Goal: Register for event/course

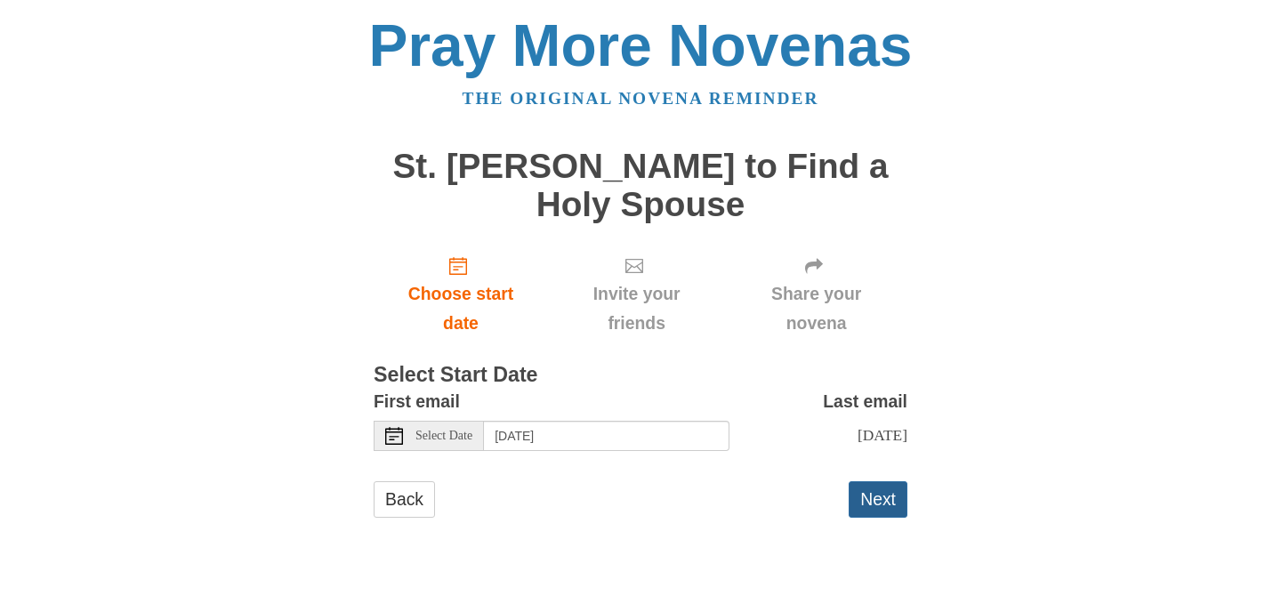
click at [869, 502] on button "Next" at bounding box center [878, 499] width 59 height 36
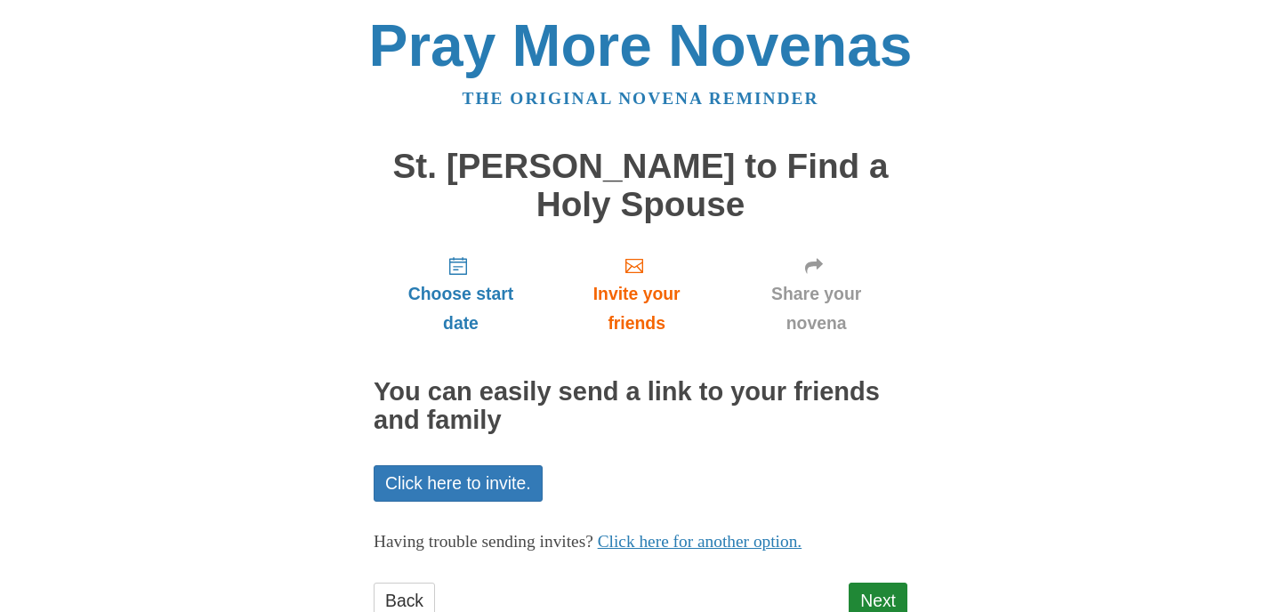
scroll to position [59, 0]
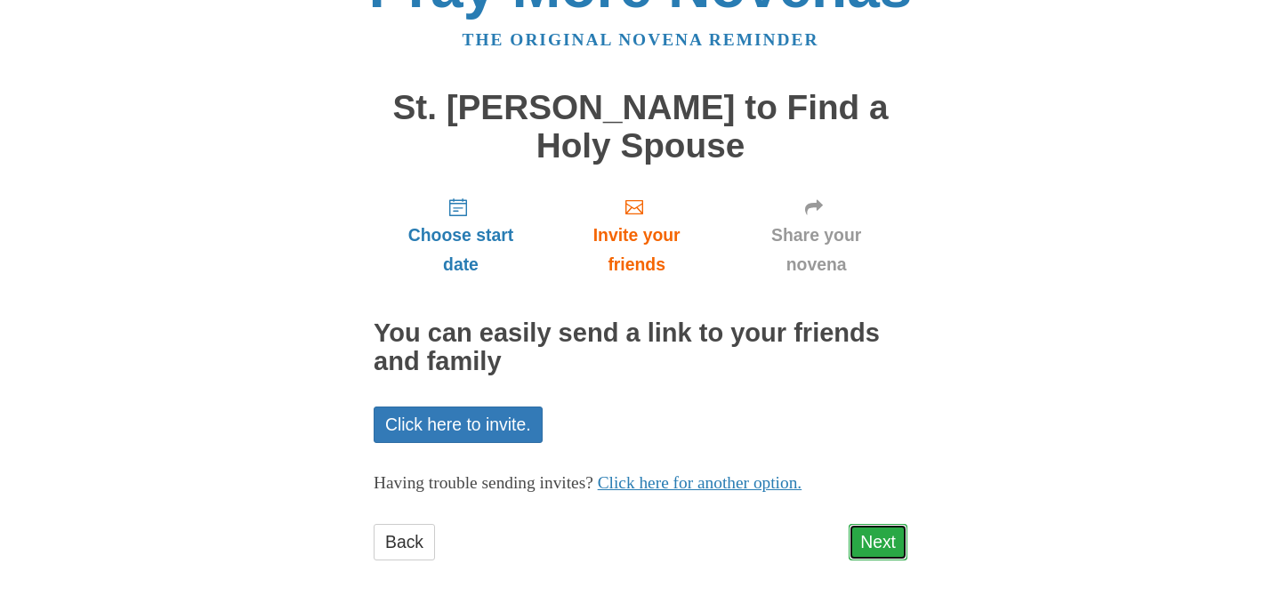
click at [877, 539] on link "Next" at bounding box center [878, 542] width 59 height 36
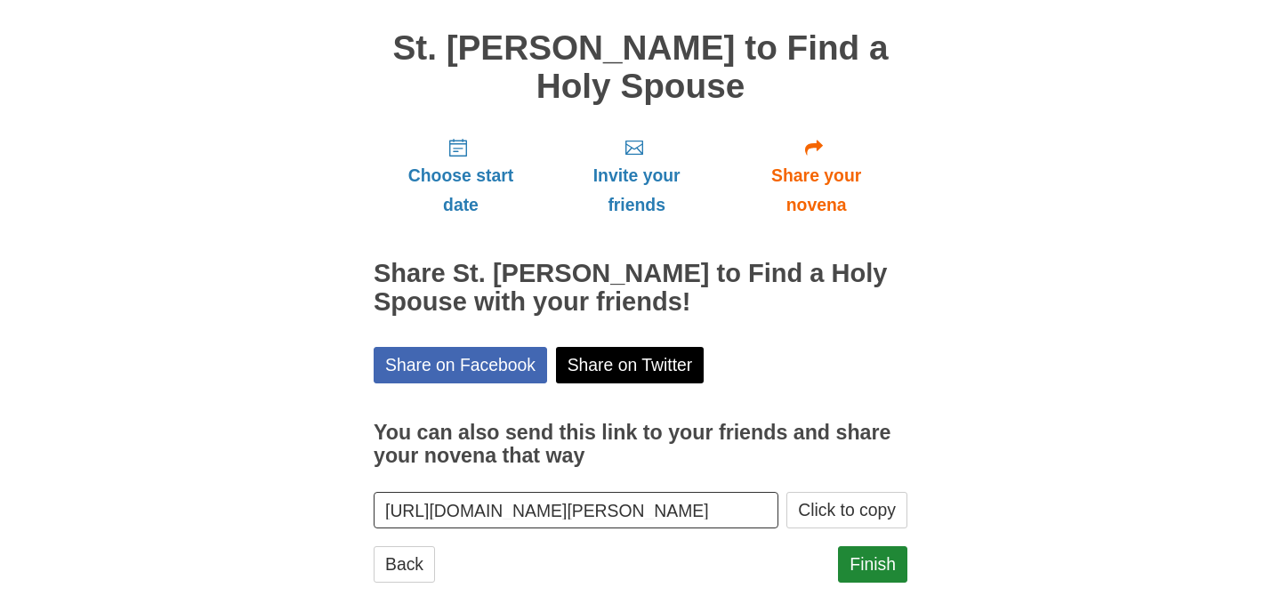
scroll to position [141, 0]
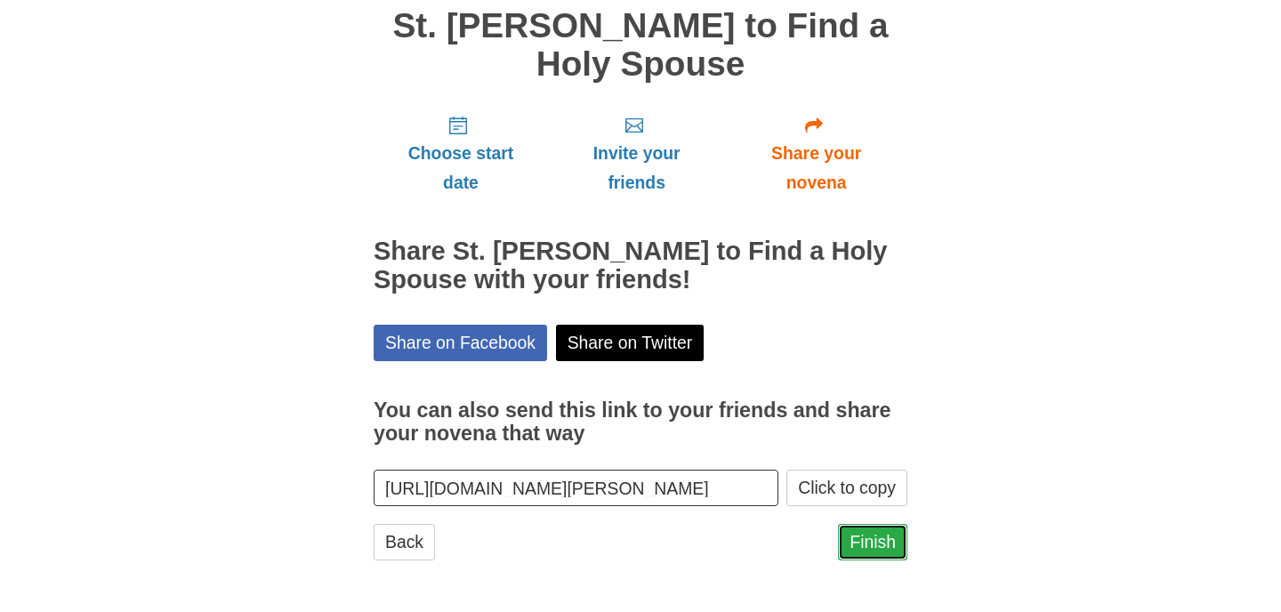
click at [867, 540] on link "Finish" at bounding box center [872, 542] width 69 height 36
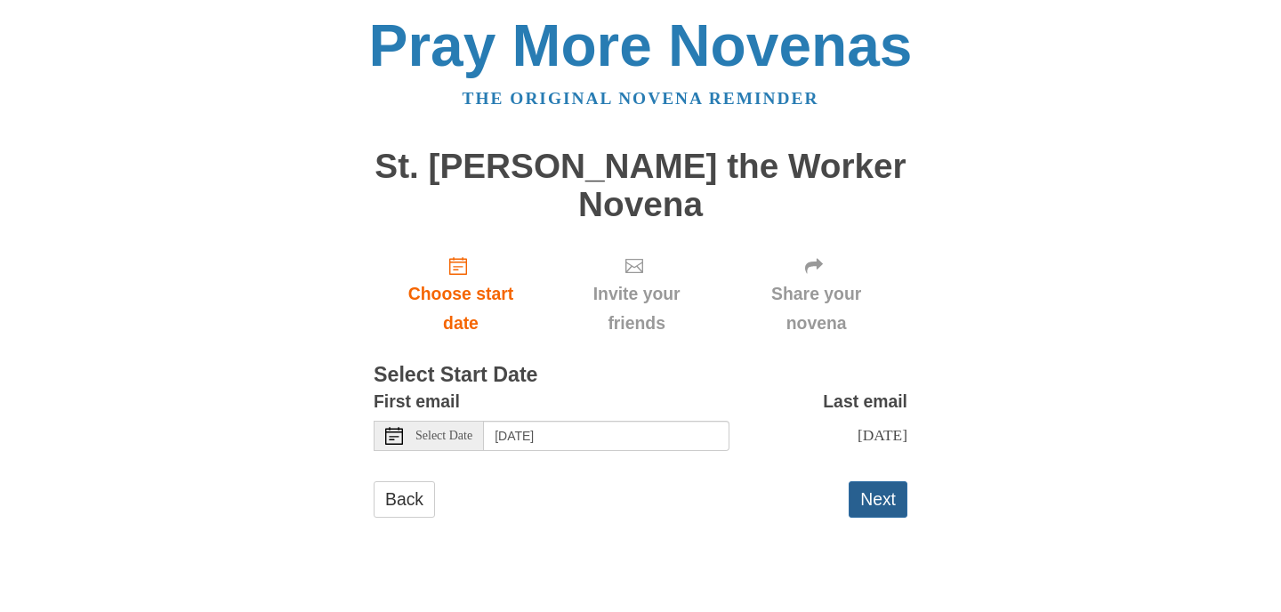
click at [876, 481] on button "Next" at bounding box center [878, 499] width 59 height 36
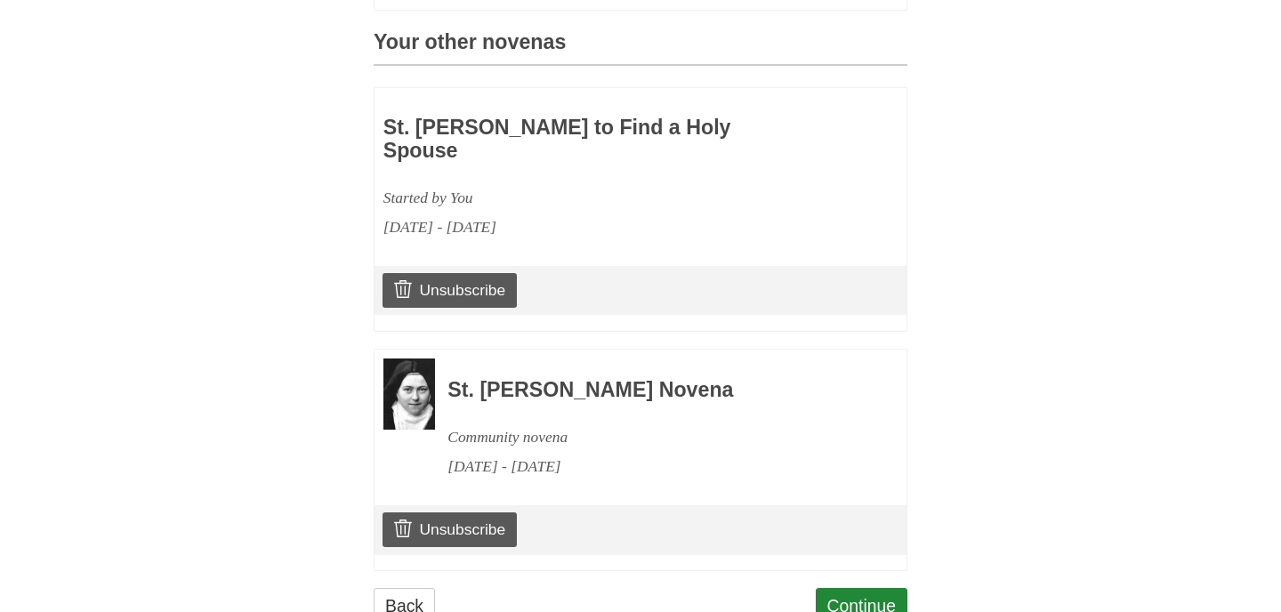
scroll to position [805, 0]
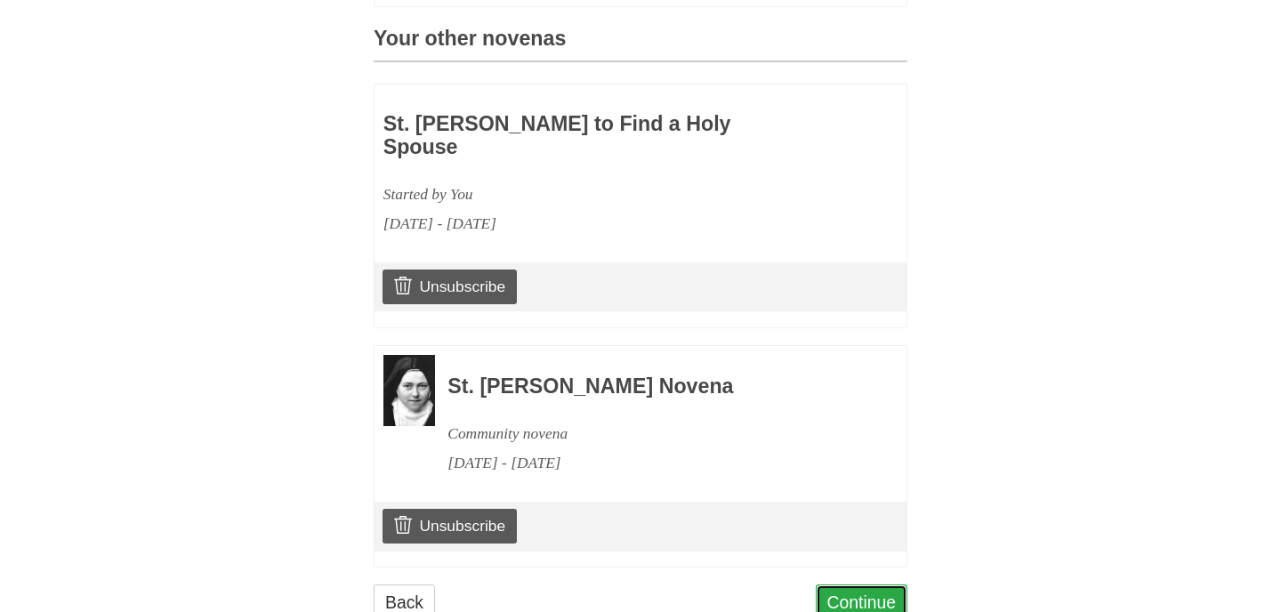
click at [872, 584] on link "Continue" at bounding box center [862, 602] width 93 height 36
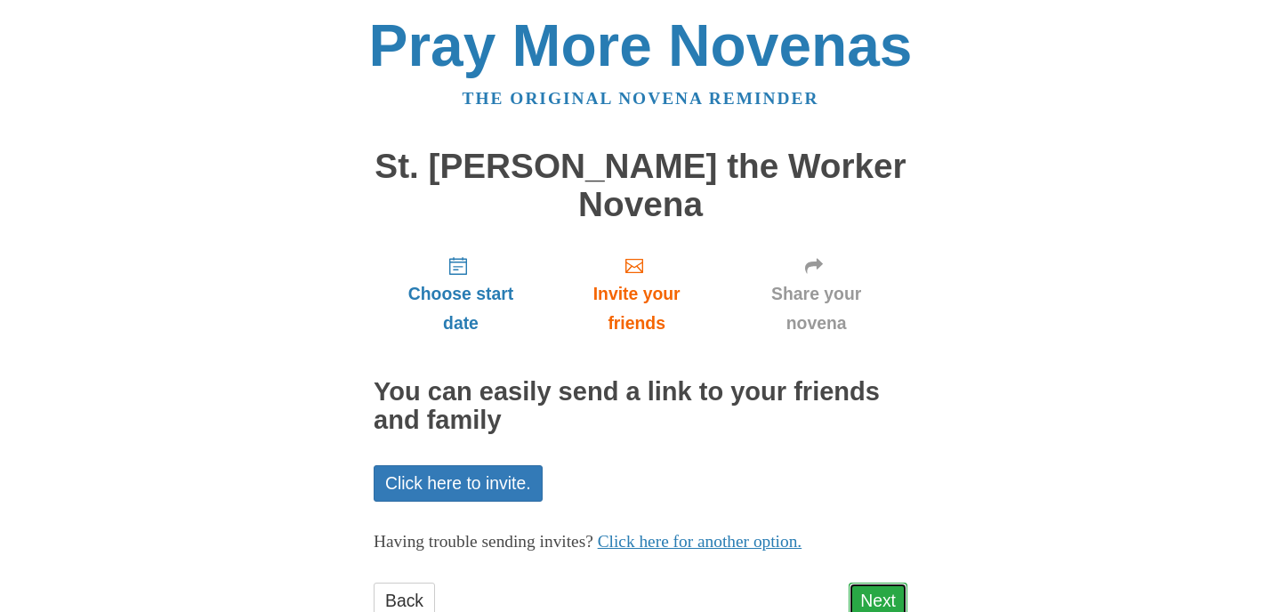
click at [871, 583] on link "Next" at bounding box center [878, 601] width 59 height 36
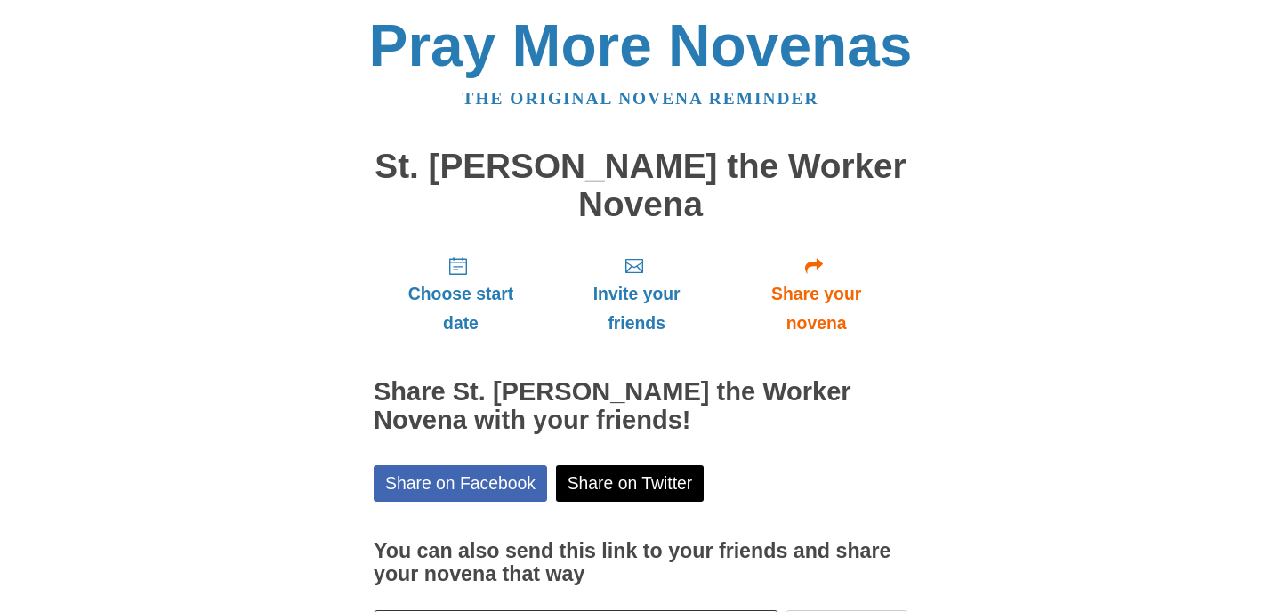
scroll to position [102, 0]
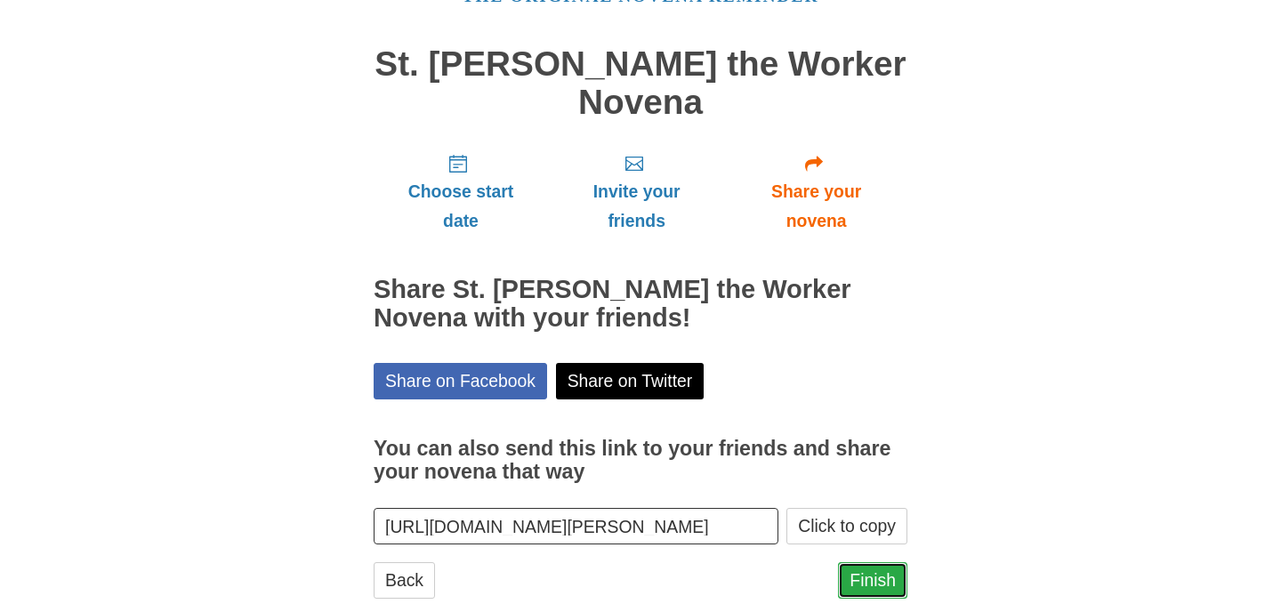
click at [877, 562] on link "Finish" at bounding box center [872, 580] width 69 height 36
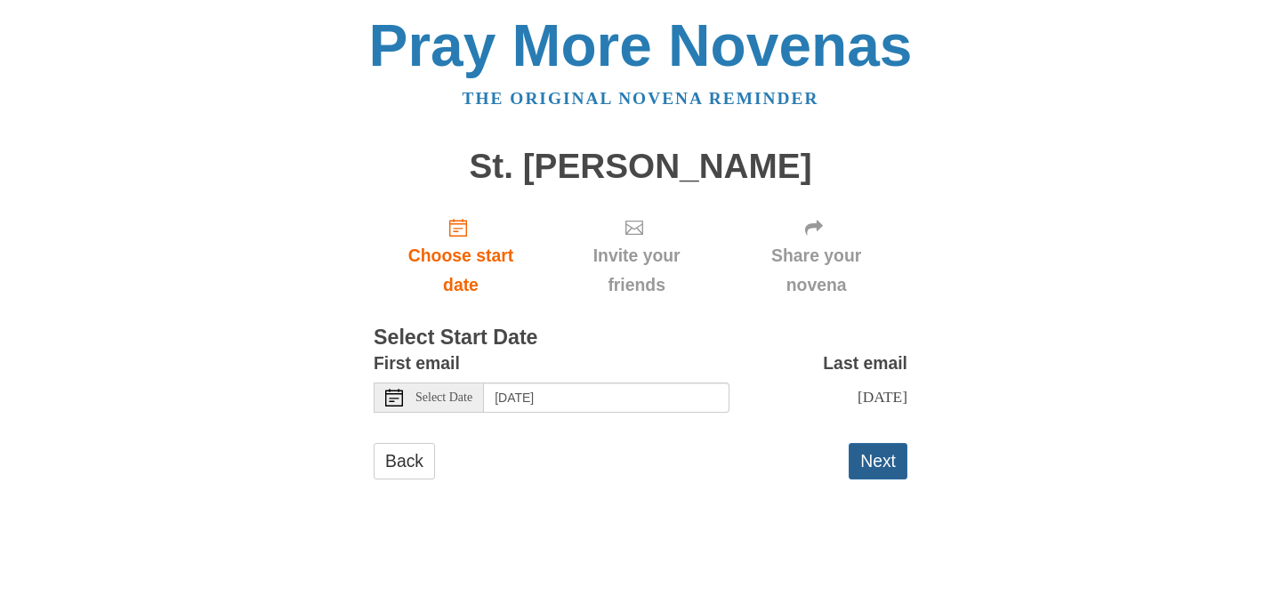
click at [882, 463] on button "Next" at bounding box center [878, 461] width 59 height 36
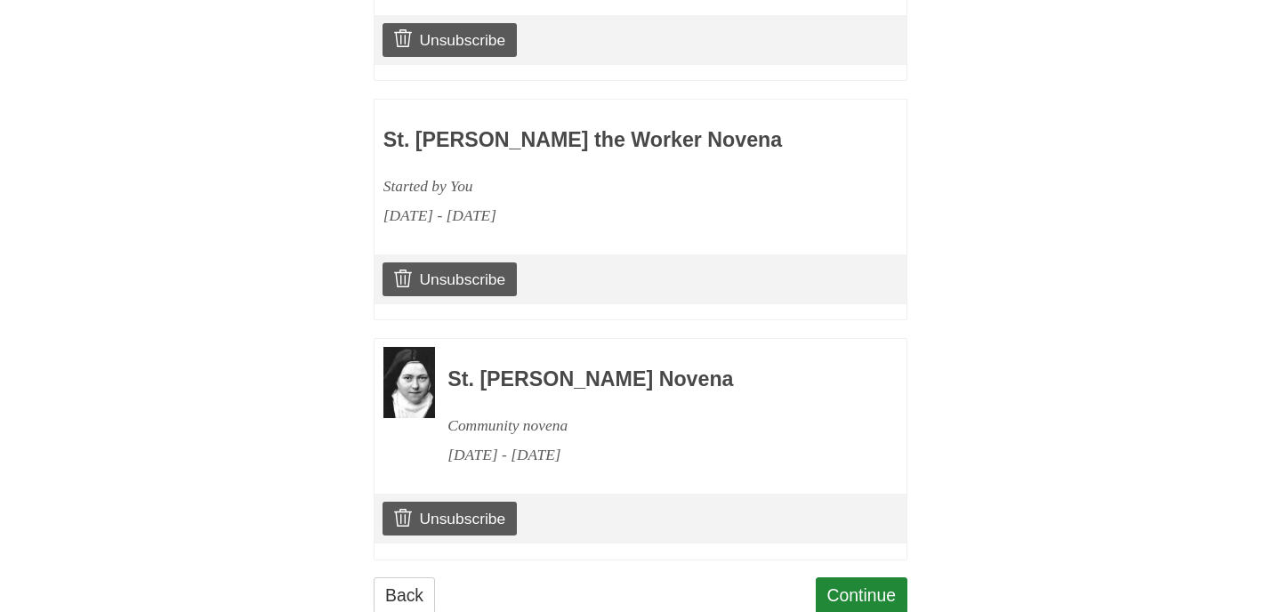
scroll to position [1045, 0]
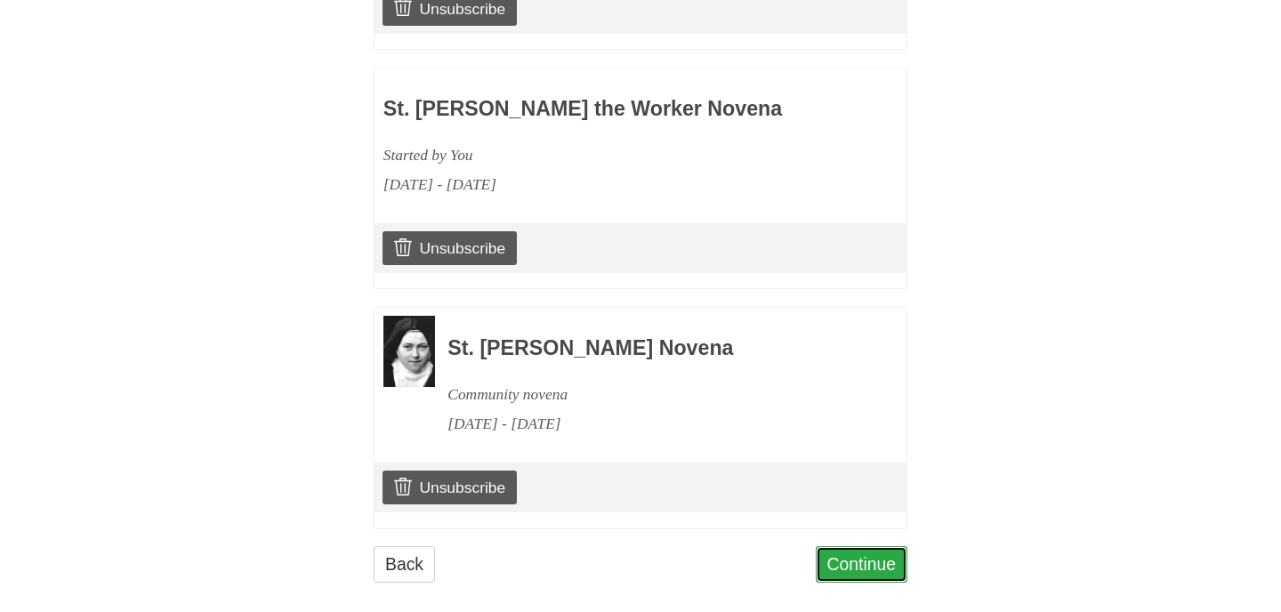
click at [852, 546] on link "Continue" at bounding box center [862, 564] width 93 height 36
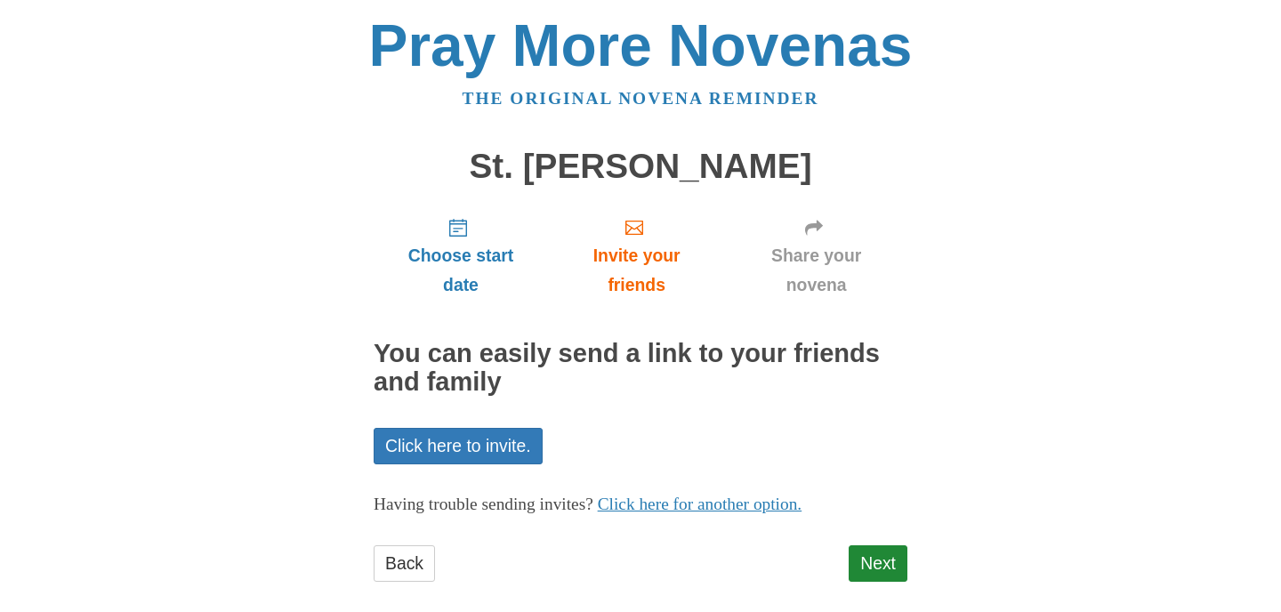
scroll to position [21, 0]
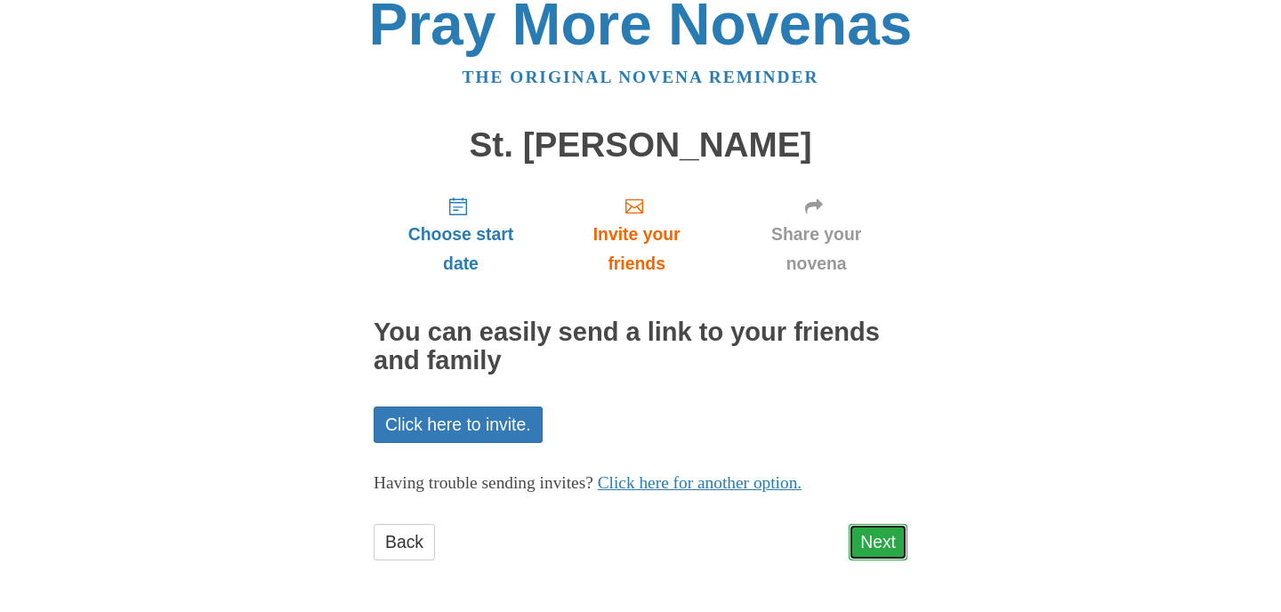
click at [865, 545] on link "Next" at bounding box center [878, 542] width 59 height 36
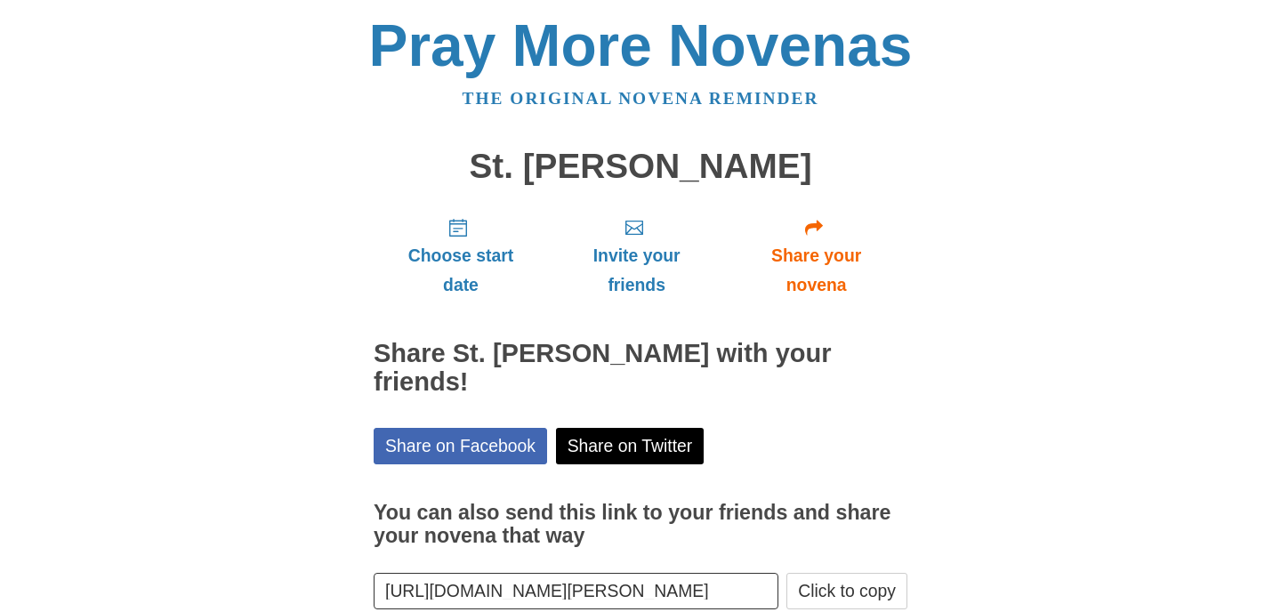
scroll to position [102, 0]
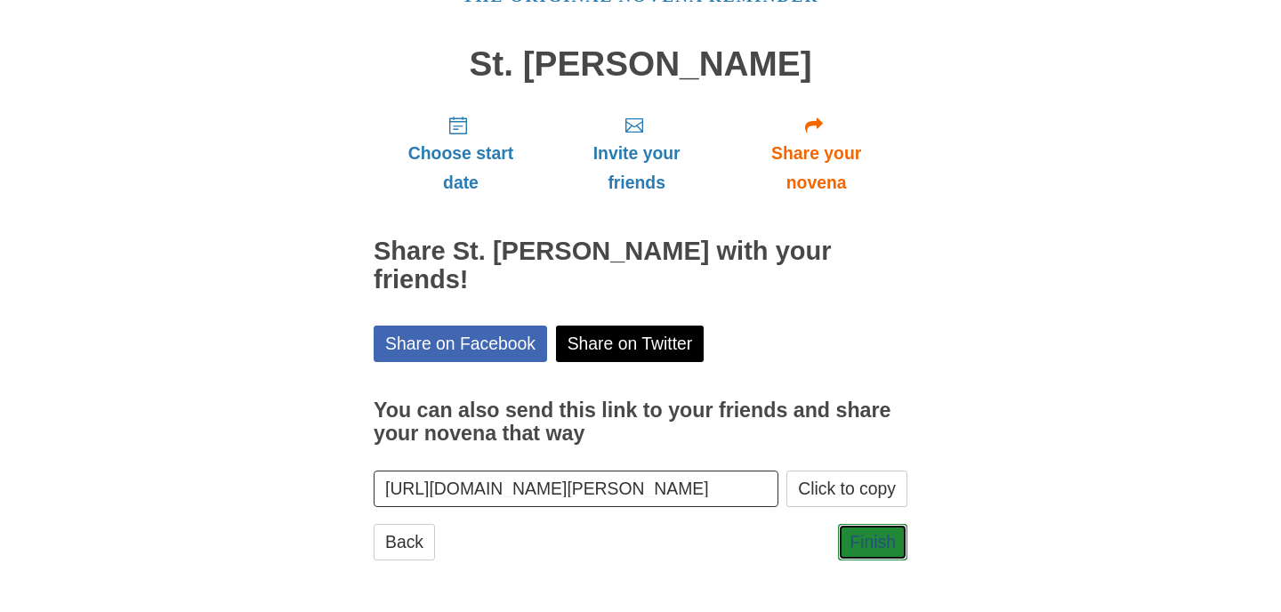
click at [865, 545] on link "Finish" at bounding box center [872, 542] width 69 height 36
